Goal: Task Accomplishment & Management: Use online tool/utility

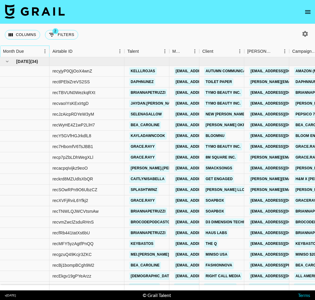
click at [27, 47] on div "Month Due" at bounding box center [21, 51] width 37 height 12
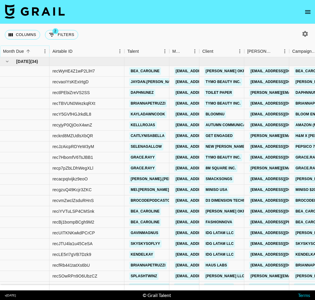
click at [27, 48] on button "Sort" at bounding box center [28, 51] width 8 height 8
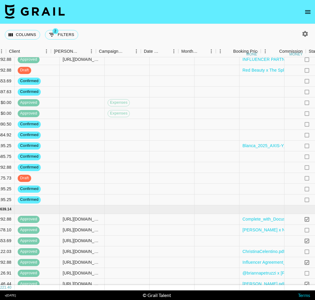
scroll to position [236, 512]
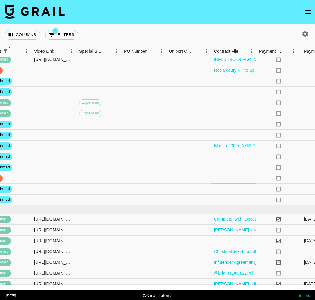
click at [226, 181] on div at bounding box center [233, 178] width 45 height 11
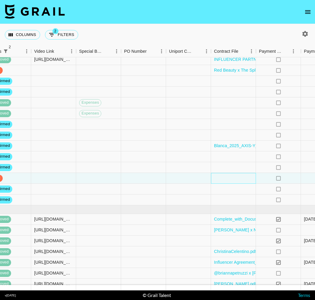
click at [226, 181] on div at bounding box center [233, 178] width 45 height 11
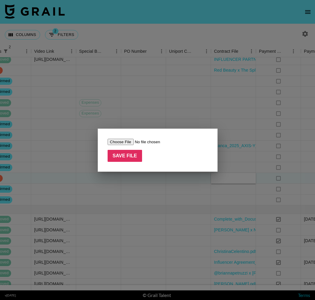
click at [166, 107] on div at bounding box center [157, 150] width 315 height 300
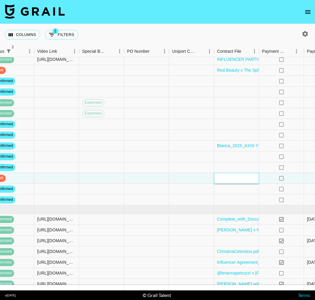
scroll to position [236, 560]
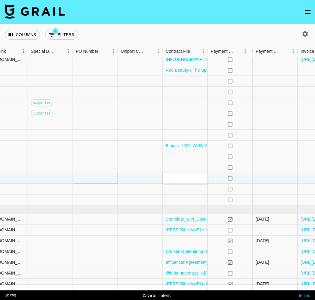
click at [89, 178] on div at bounding box center [95, 178] width 45 height 11
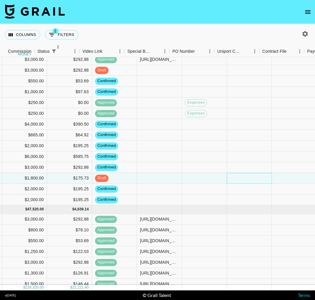
scroll to position [236, 374]
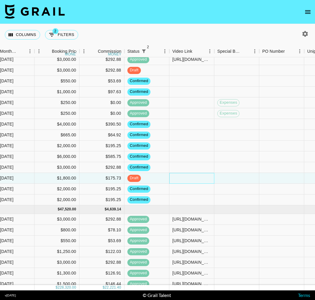
click at [189, 179] on div at bounding box center [191, 178] width 45 height 11
type input "[URL][DOMAIN_NAME]"
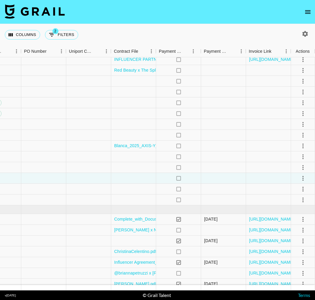
scroll to position [236, 612]
click at [302, 177] on icon "select merge strategy" at bounding box center [302, 178] width 7 height 7
click at [296, 232] on div "Approve" at bounding box center [289, 233] width 18 height 7
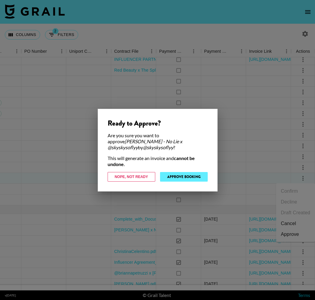
click at [182, 173] on button "Approve Booking" at bounding box center [184, 177] width 48 height 10
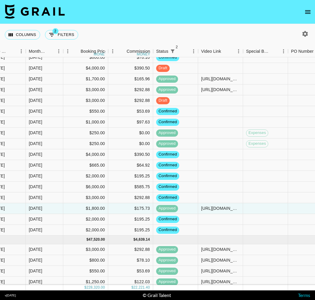
scroll to position [189, 345]
